Goal: Information Seeking & Learning: Learn about a topic

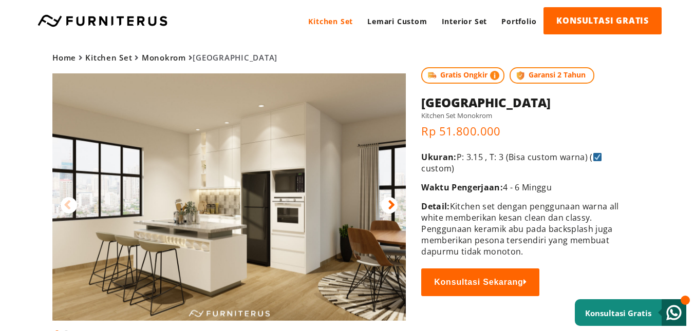
click at [394, 199] on icon at bounding box center [391, 205] width 7 height 15
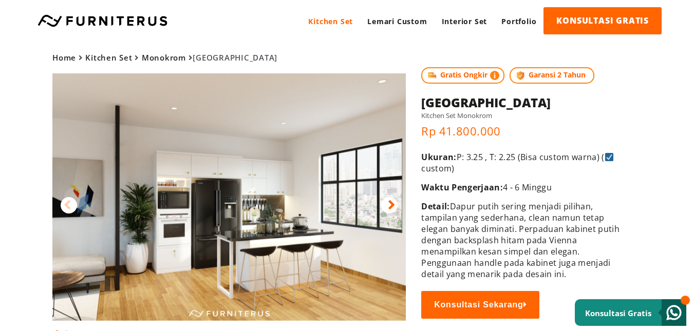
click at [387, 197] on div at bounding box center [389, 205] width 16 height 16
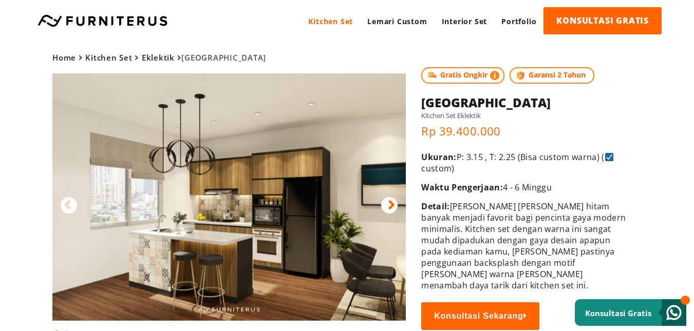
click at [390, 205] on icon at bounding box center [391, 205] width 7 height 15
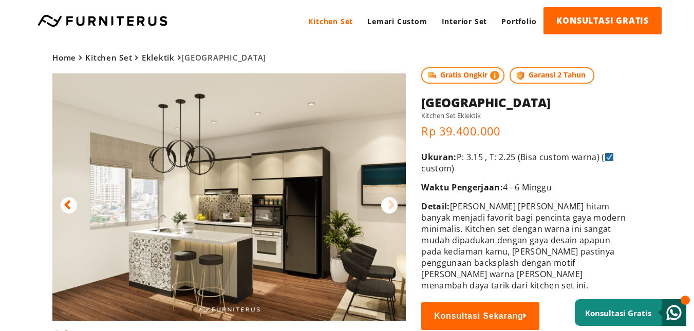
click at [60, 209] on img at bounding box center [229, 197] width 354 height 248
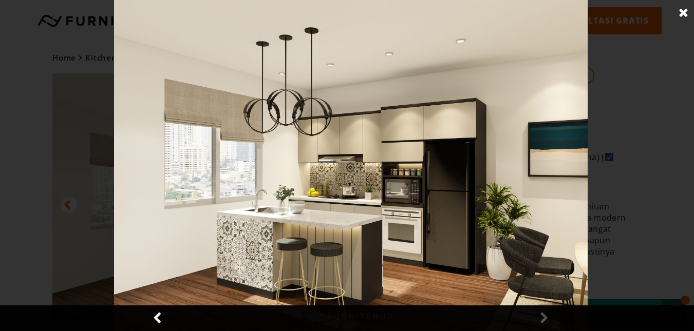
click at [155, 312] on link at bounding box center [158, 319] width 26 height 26
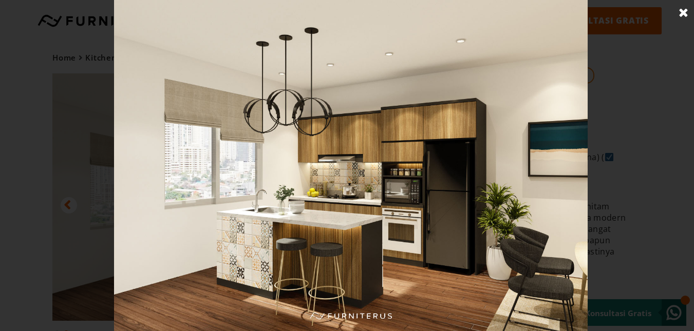
click at [559, 152] on img at bounding box center [350, 165] width 473 height 331
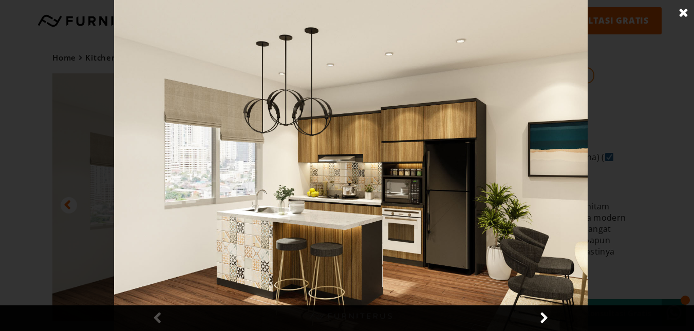
click at [544, 323] on link at bounding box center [544, 319] width 26 height 26
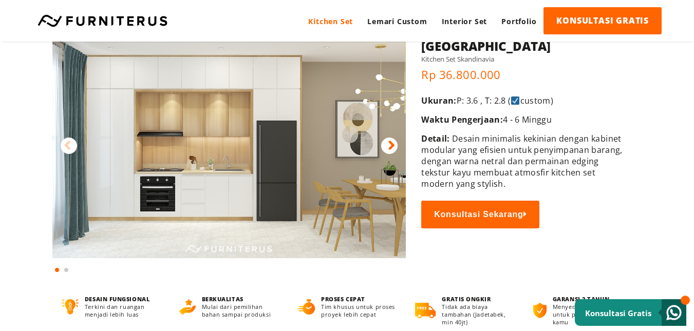
scroll to position [27, 0]
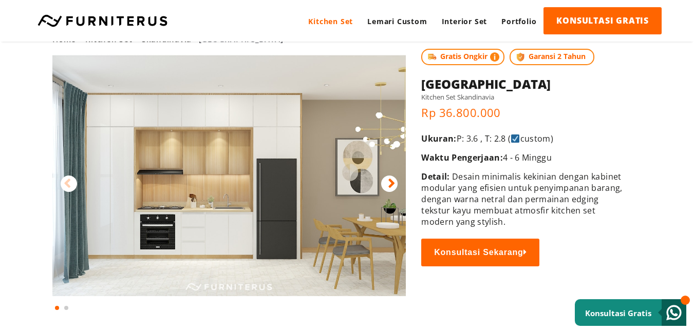
click at [396, 187] on div at bounding box center [389, 184] width 16 height 16
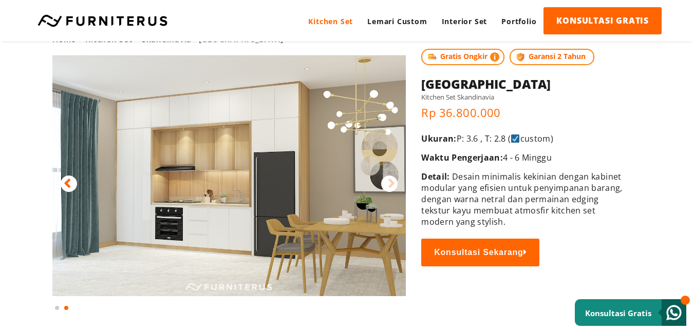
click at [71, 184] on div at bounding box center [69, 184] width 16 height 16
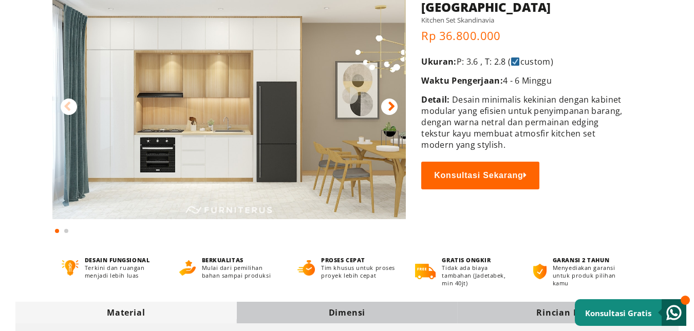
scroll to position [0, 0]
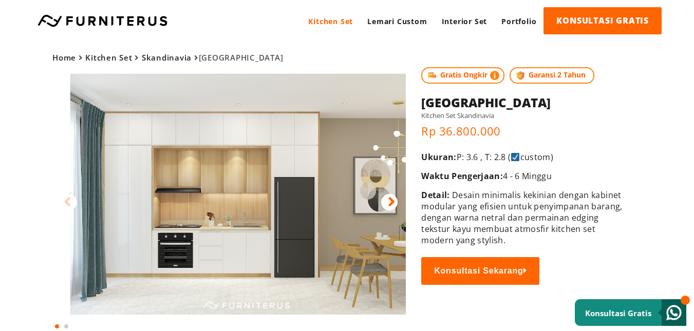
click at [200, 0] on html "Kitchen Set Lemari Custom Interior Set Portfolio KONSULTASI GRATIS Kitchen Set …" at bounding box center [347, 165] width 694 height 331
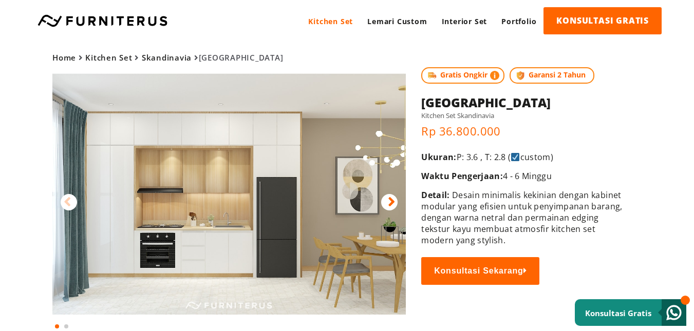
click at [213, 197] on img at bounding box center [229, 194] width 354 height 242
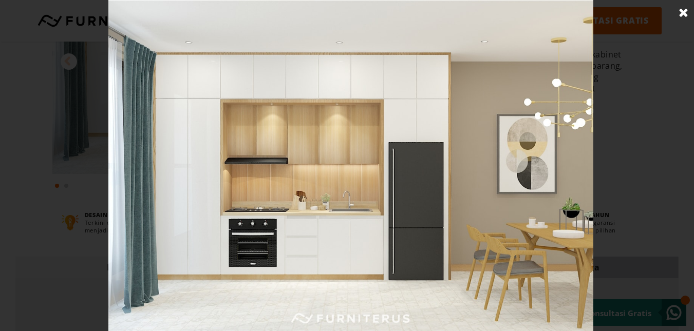
scroll to position [154, 0]
click at [690, 10] on link at bounding box center [684, 13] width 26 height 26
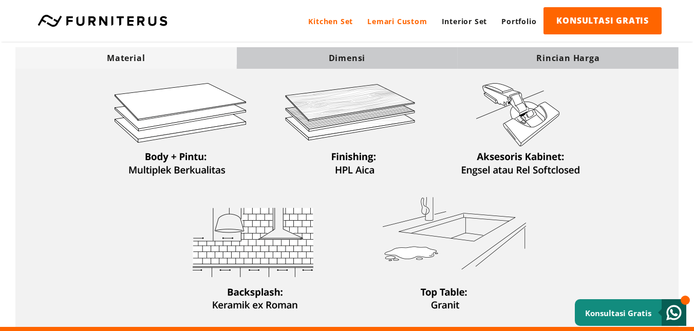
scroll to position [360, 0]
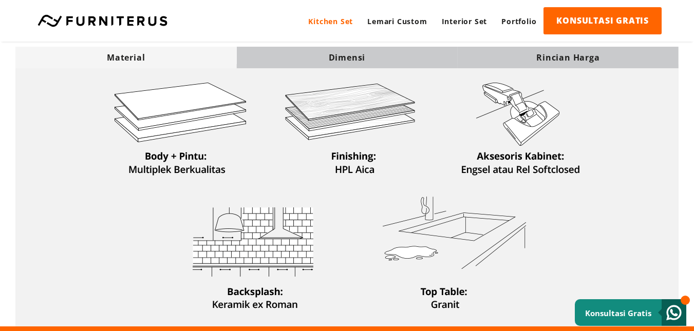
click at [365, 56] on div "Dimensi" at bounding box center [346, 57] width 221 height 11
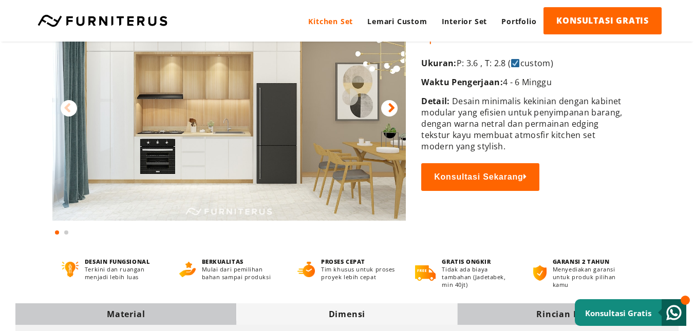
scroll to position [0, 0]
